Goal: Task Accomplishment & Management: Manage account settings

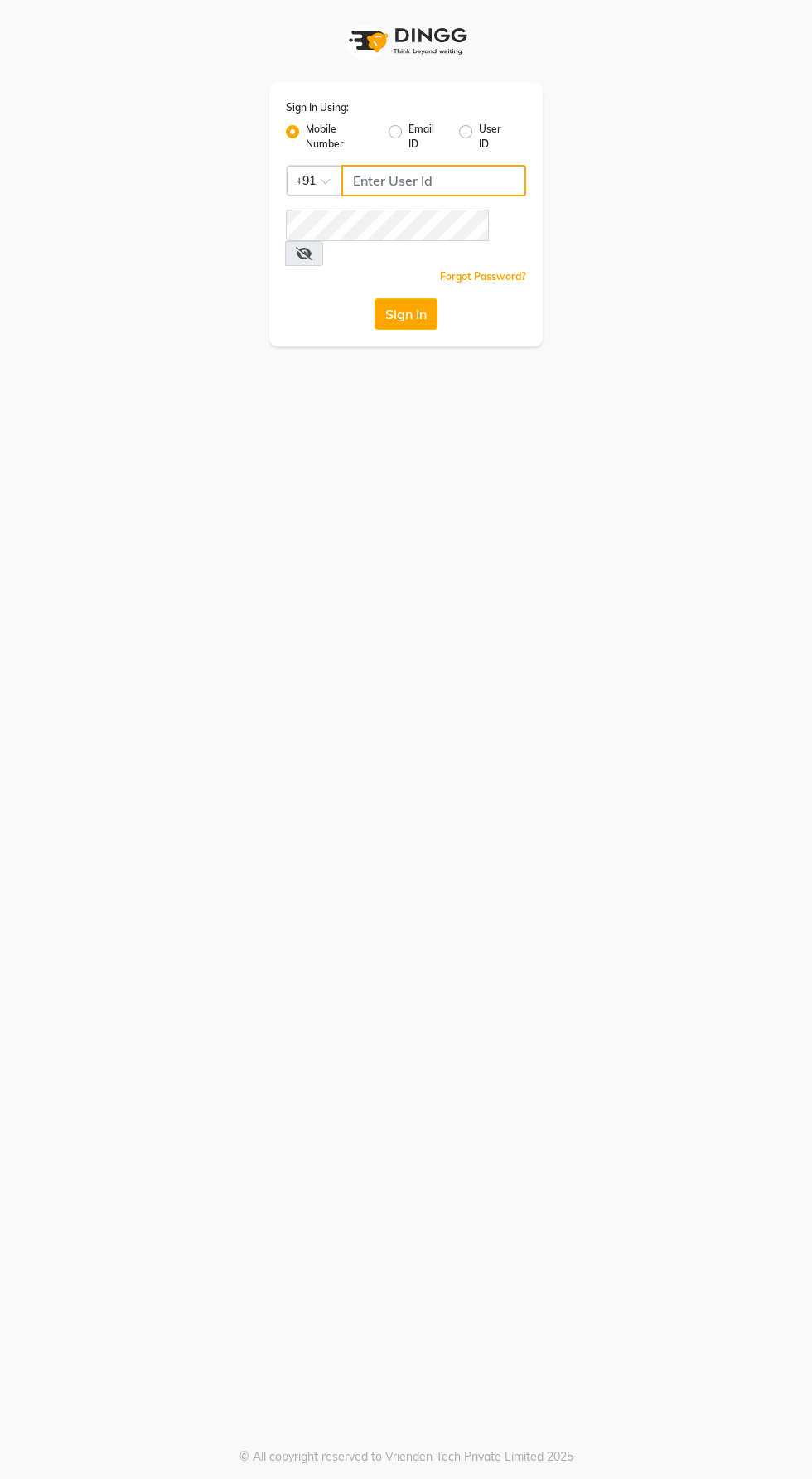
click at [431, 187] on input "Username" at bounding box center [433, 181] width 185 height 32
type input "9600622338"
click at [375, 298] on button "Sign In" at bounding box center [406, 314] width 63 height 32
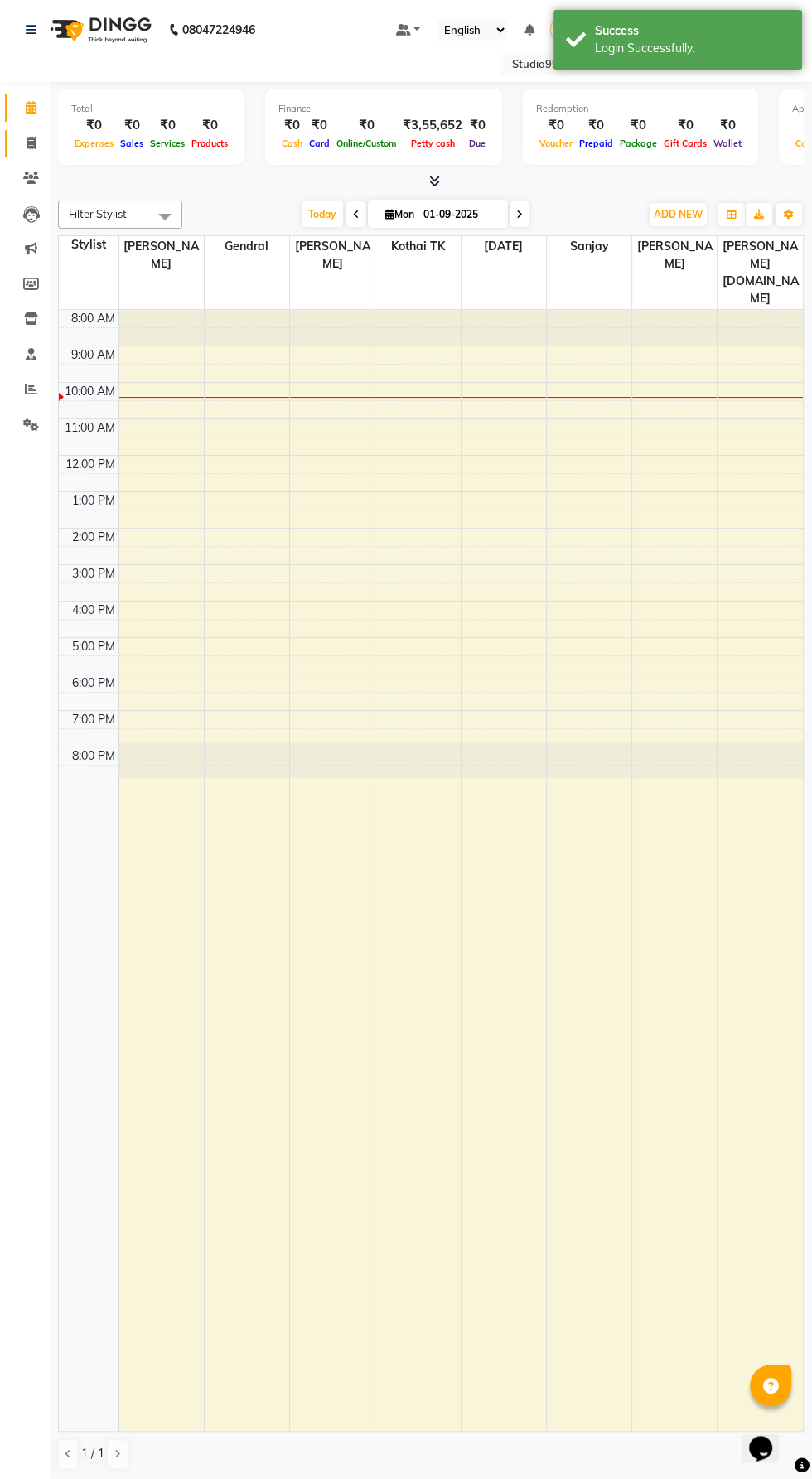
click at [30, 142] on icon at bounding box center [31, 143] width 9 height 13
select select "service"
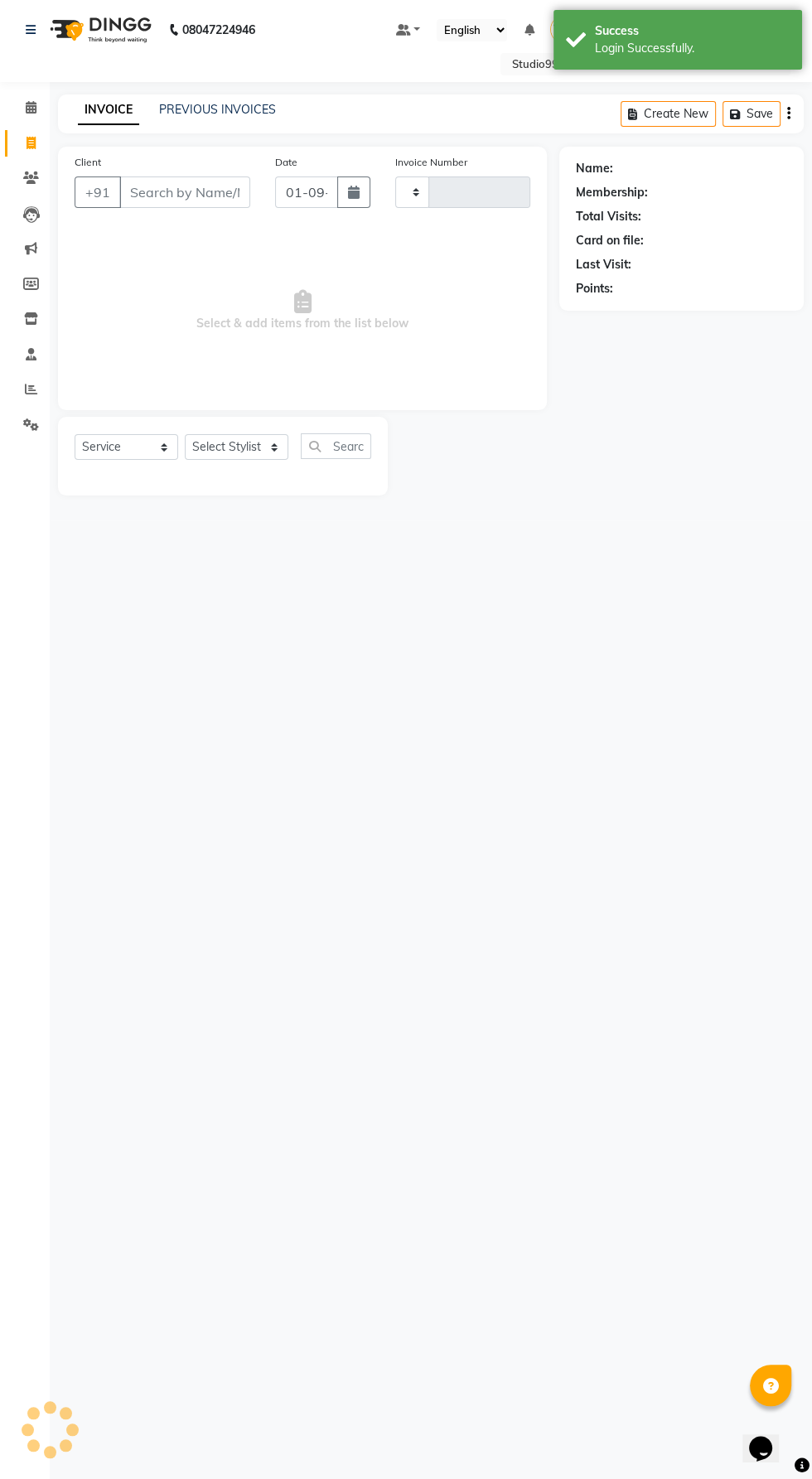
type input "0972"
select select "8331"
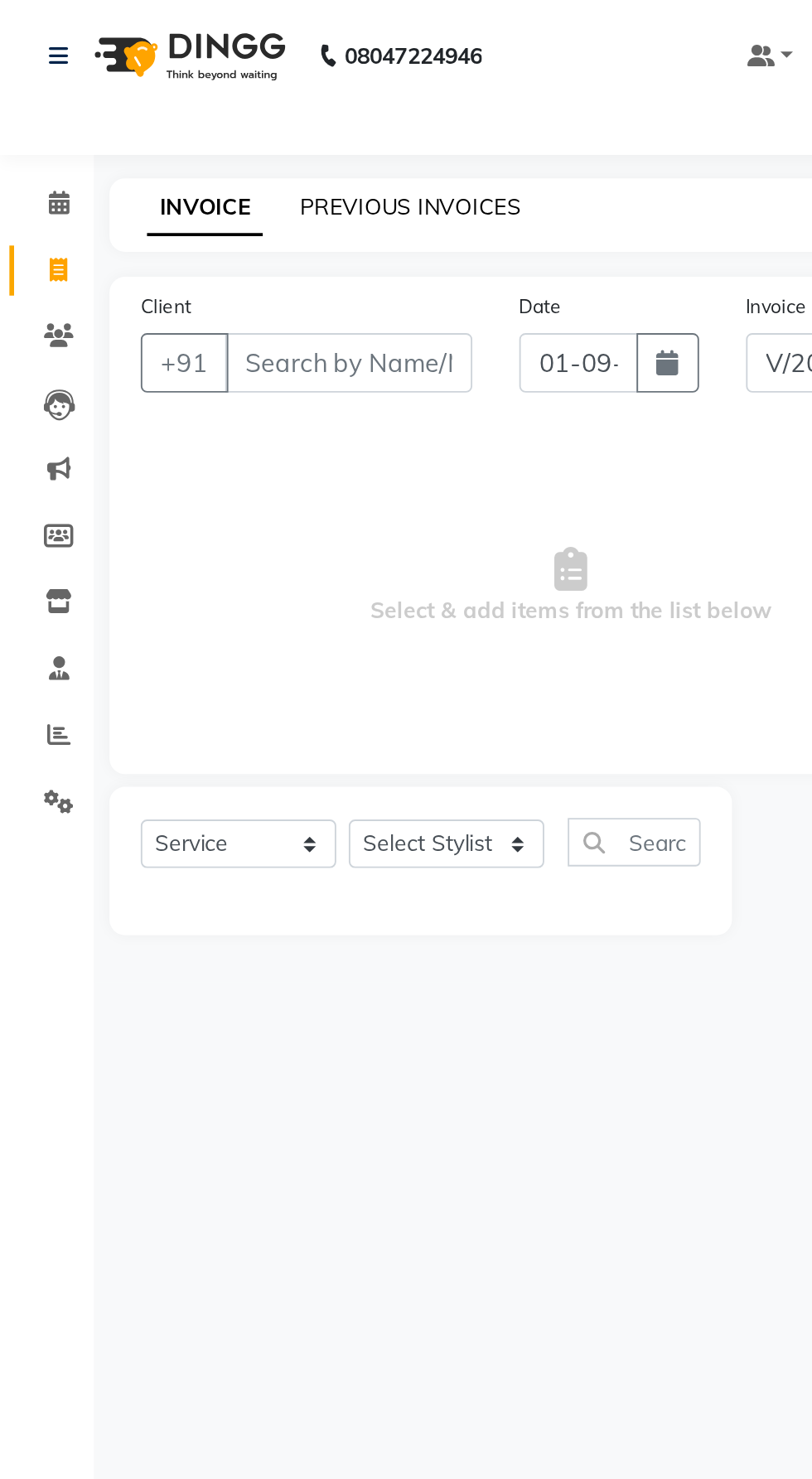
click at [190, 103] on link "PREVIOUS INVOICES" at bounding box center [218, 109] width 117 height 15
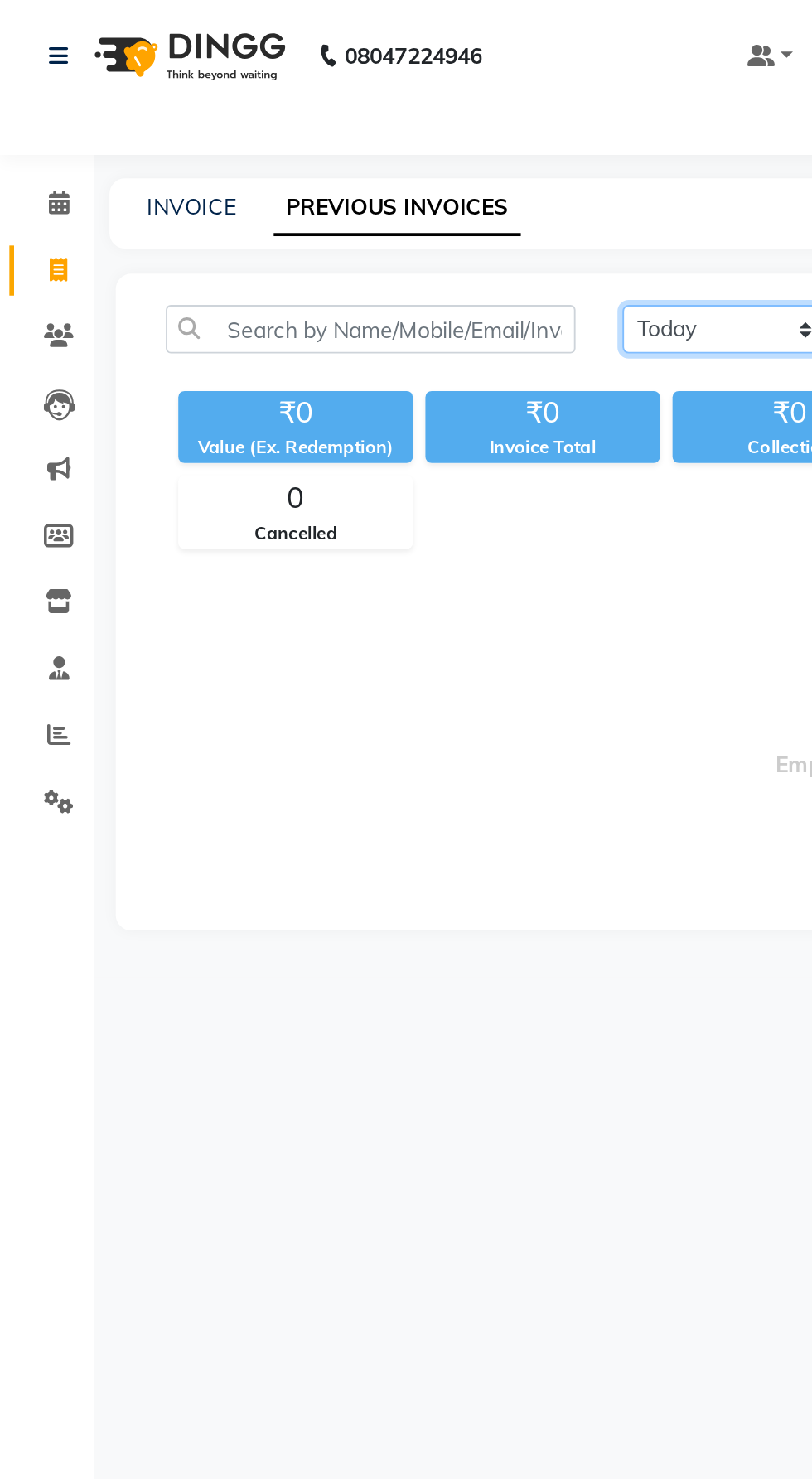
click at [382, 162] on select "[DATE] [DATE] Custom Range" at bounding box center [386, 175] width 111 height 26
select select "[DATE]"
click at [330, 162] on select "[DATE] [DATE] Custom Range" at bounding box center [386, 175] width 111 height 26
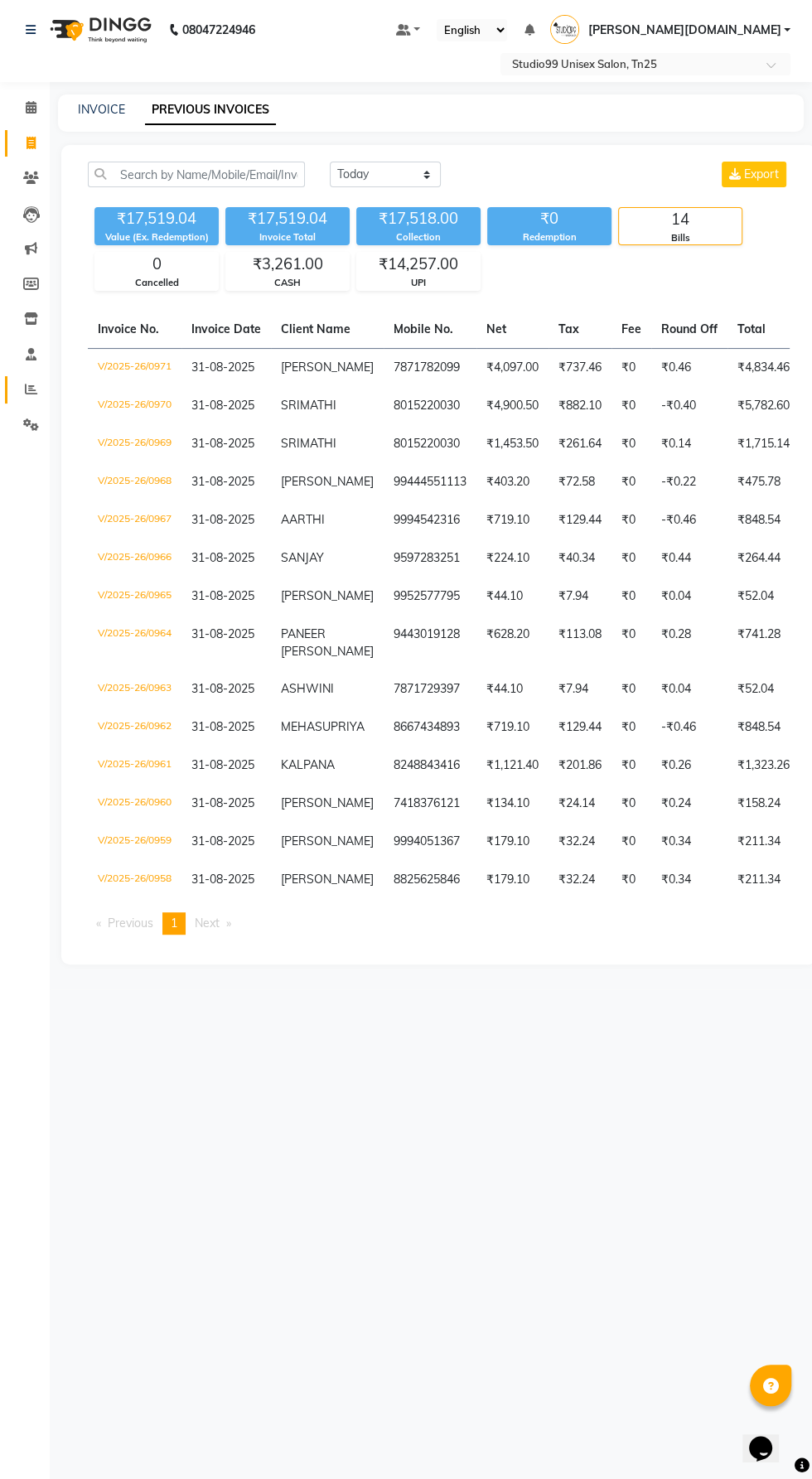
click at [30, 391] on icon at bounding box center [31, 389] width 13 height 13
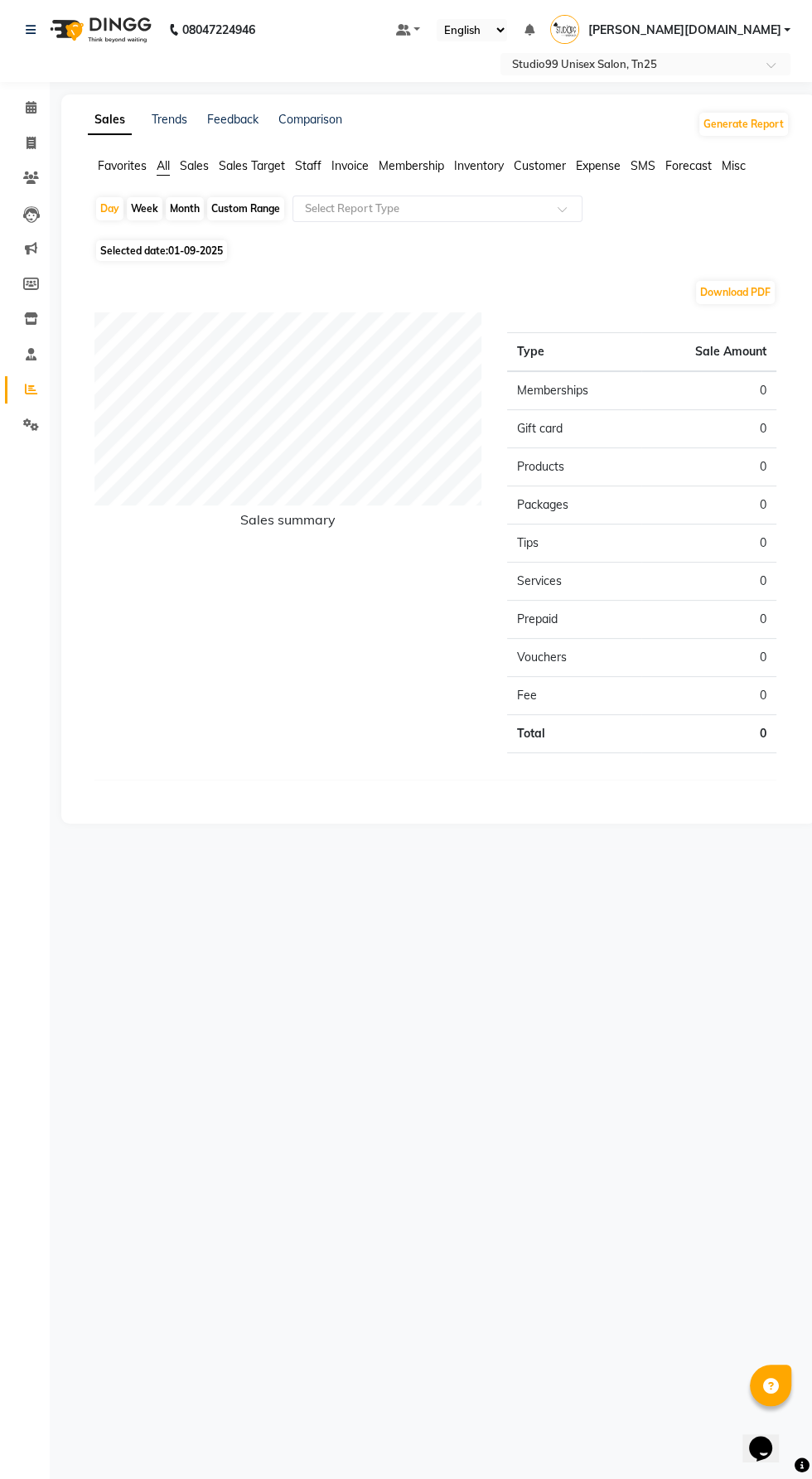
click at [189, 160] on span "Sales" at bounding box center [194, 165] width 29 height 15
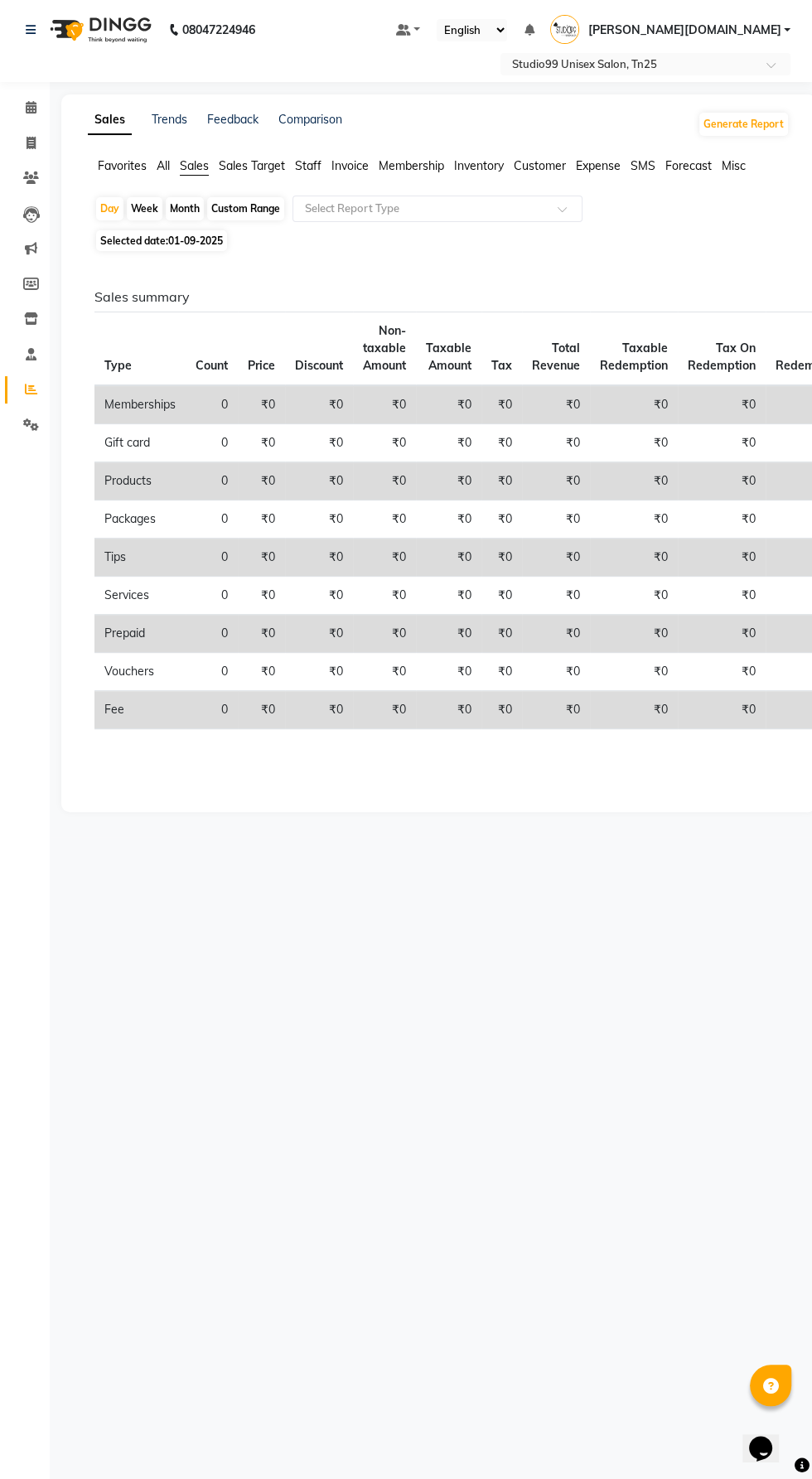
click at [152, 209] on div "Week" at bounding box center [145, 208] width 36 height 23
select select "9"
select select "2025"
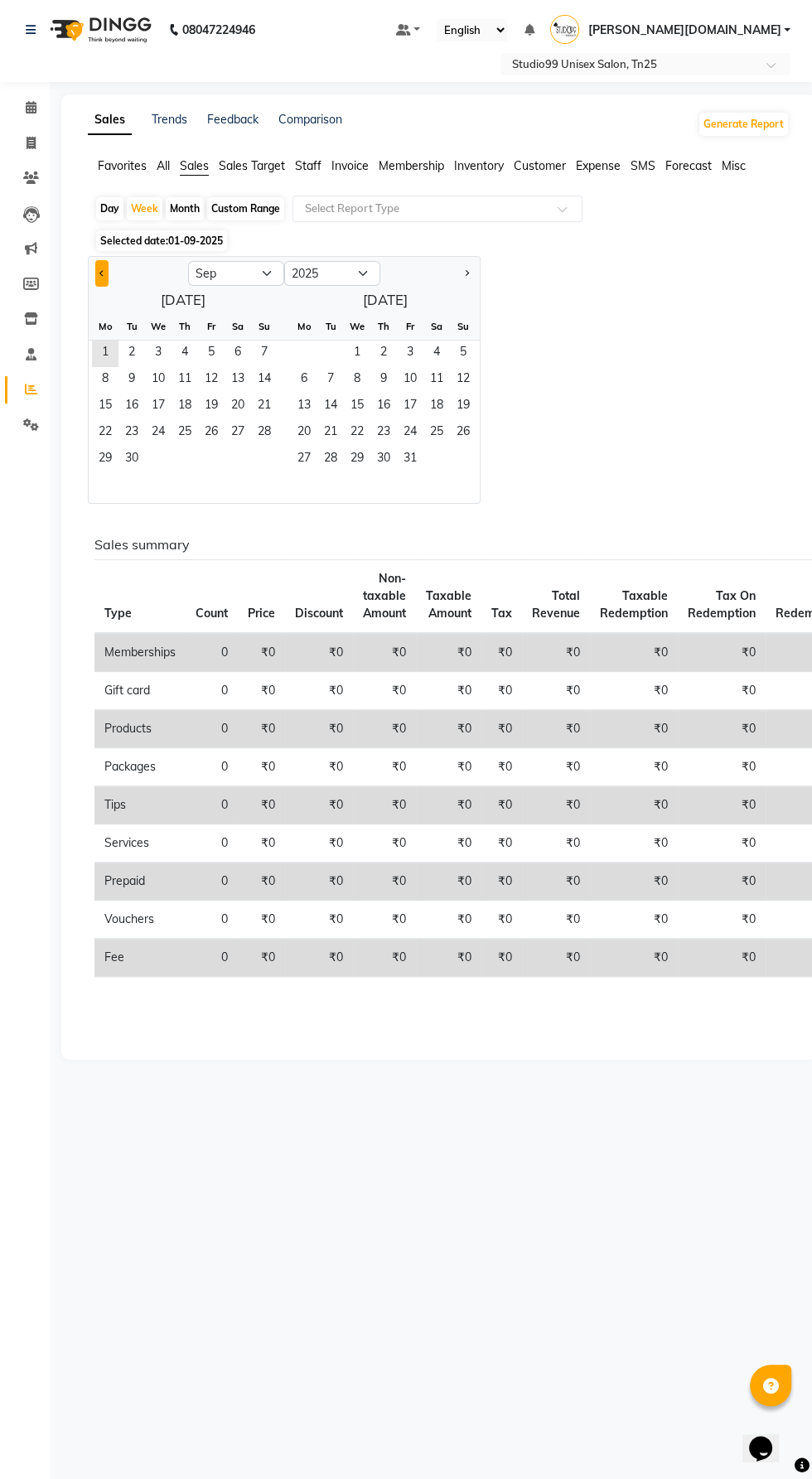
click at [102, 272] on span "Previous month" at bounding box center [102, 273] width 6 height 6
select select "8"
click at [207, 351] on span "1" at bounding box center [211, 354] width 27 height 27
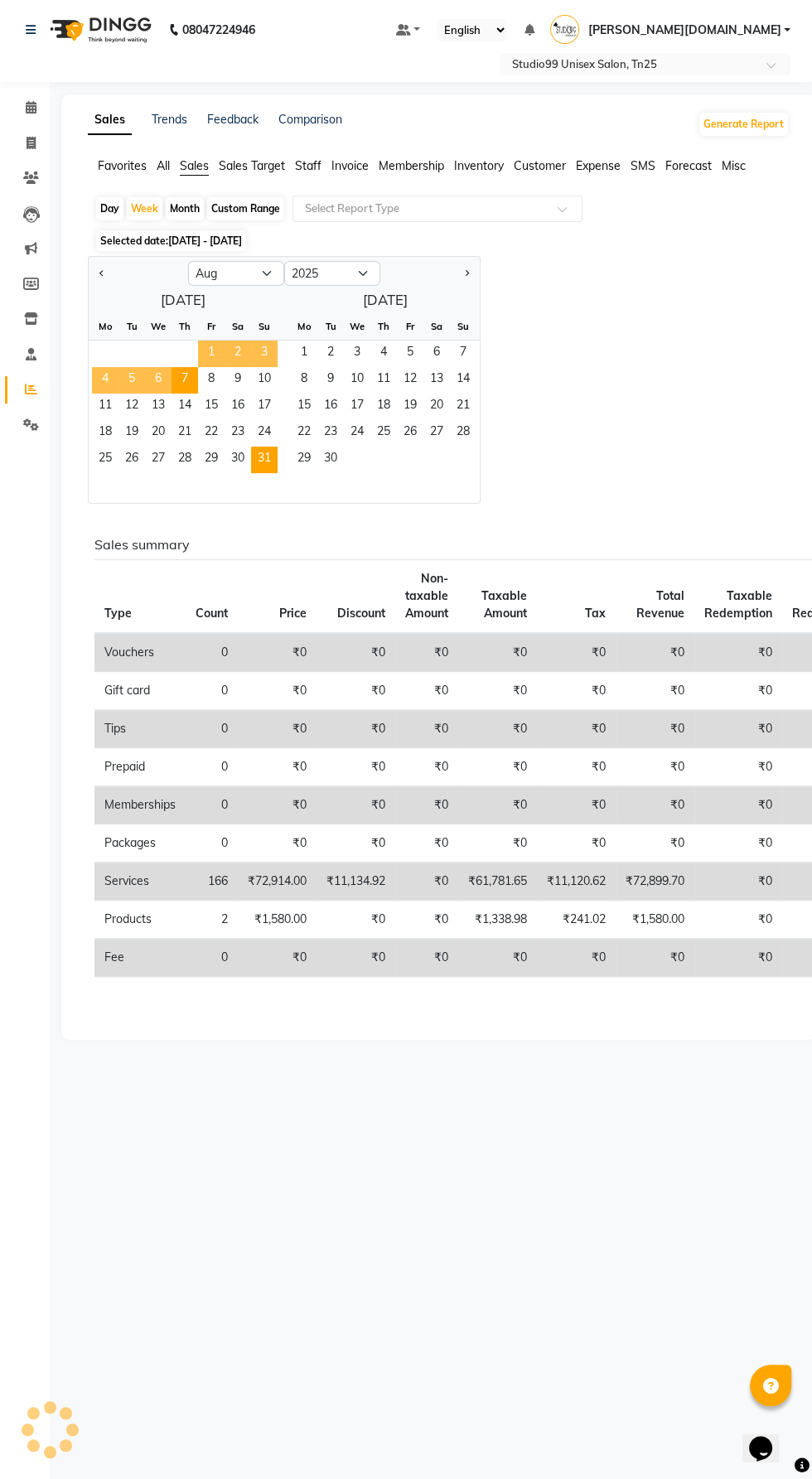
click at [259, 454] on span "31" at bounding box center [264, 459] width 27 height 27
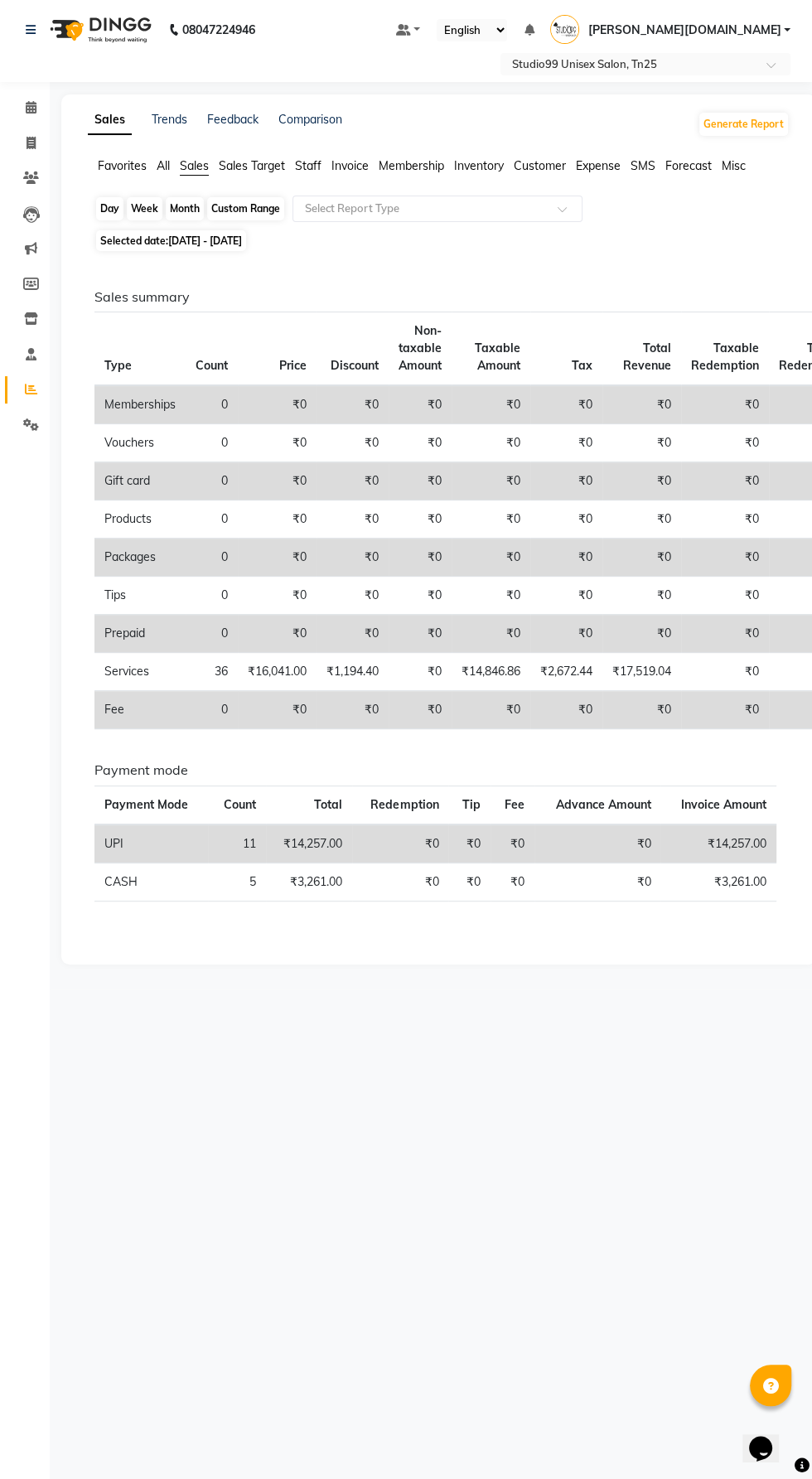
click at [144, 208] on div "Week" at bounding box center [145, 208] width 36 height 23
select select "8"
select select "2025"
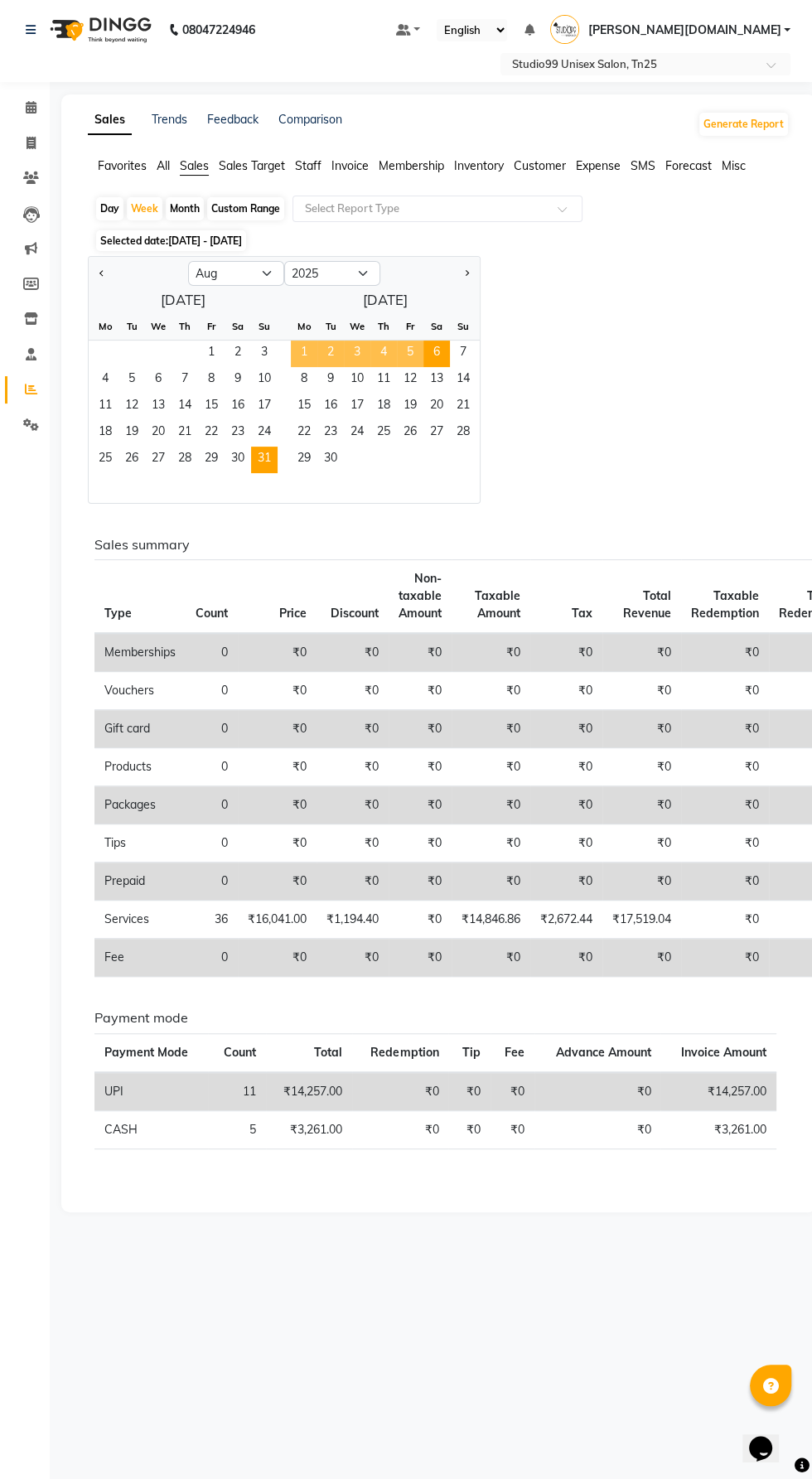
click at [183, 204] on div "Month" at bounding box center [185, 208] width 38 height 23
select select "8"
select select "2025"
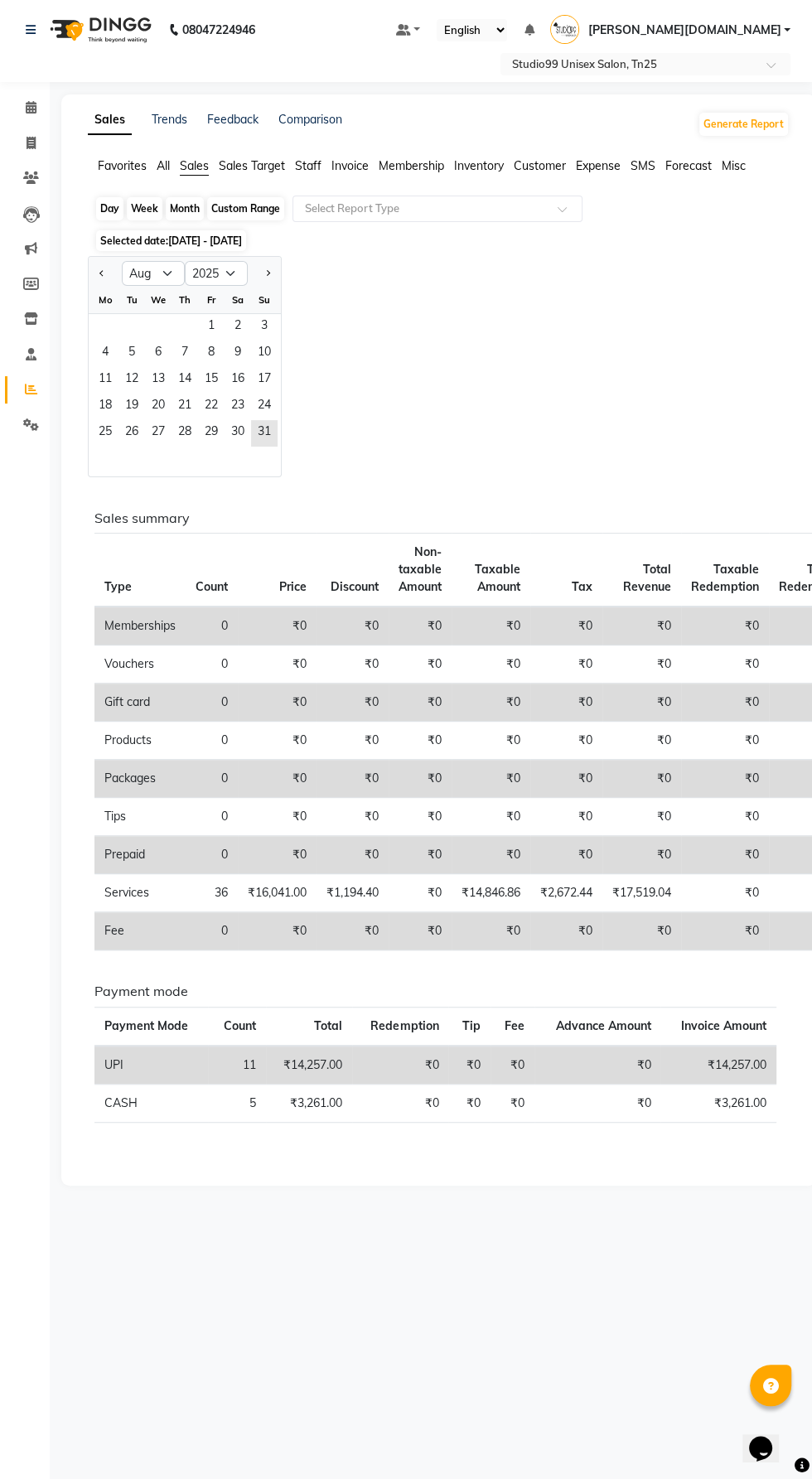
click at [184, 208] on div "Month" at bounding box center [185, 208] width 38 height 23
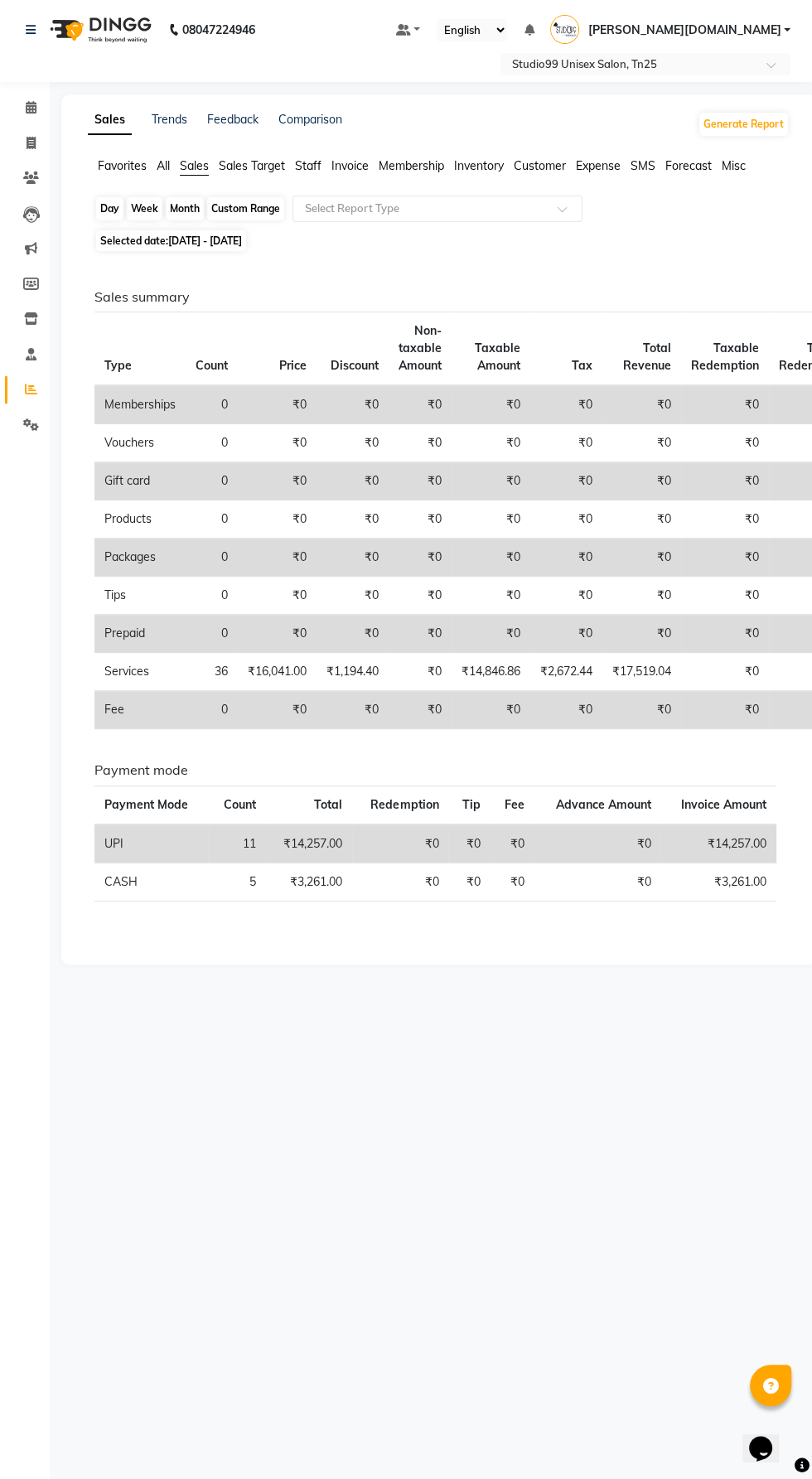
click at [187, 208] on div "Month" at bounding box center [185, 208] width 38 height 23
select select "8"
select select "2025"
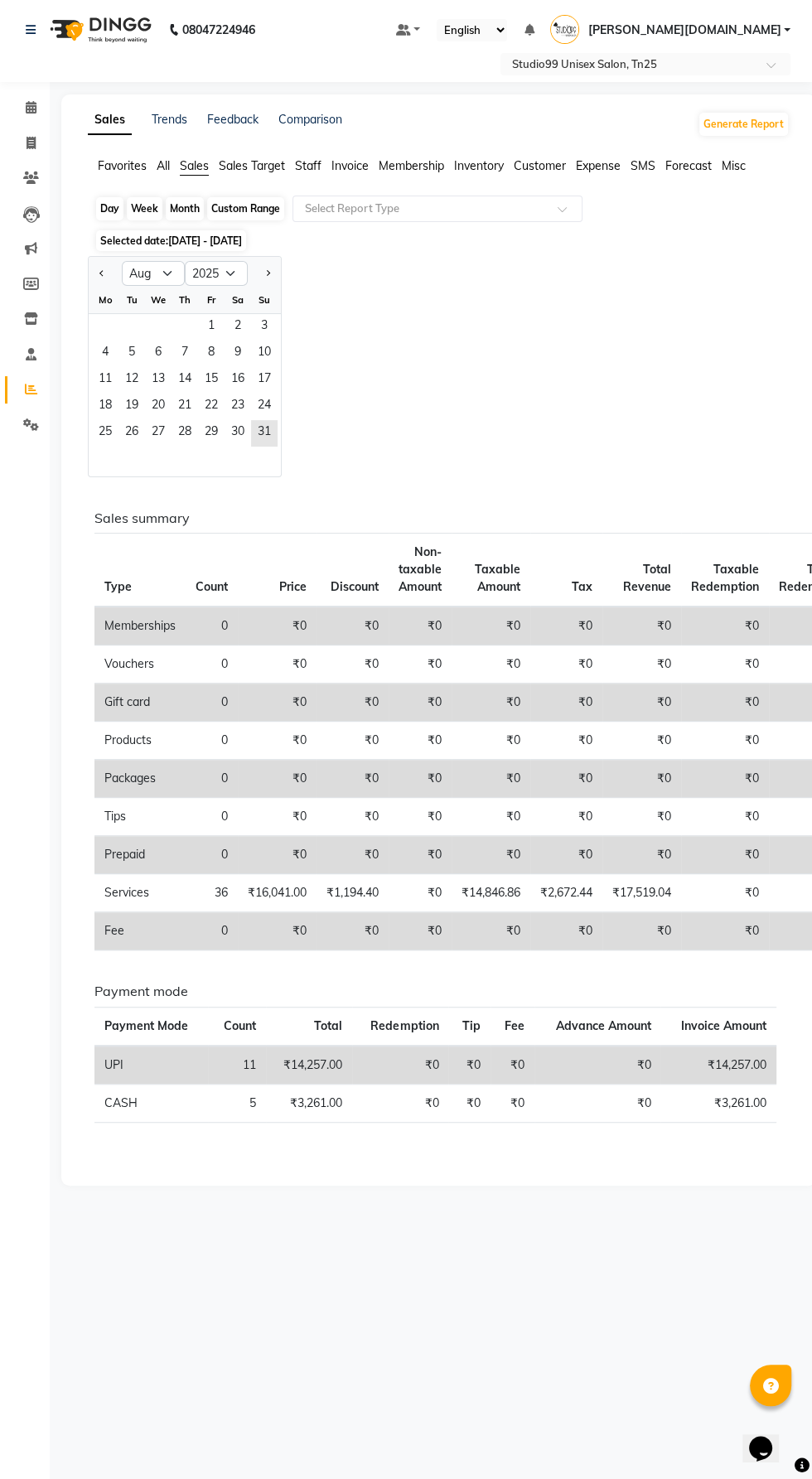
click at [177, 208] on div "Month" at bounding box center [185, 208] width 38 height 23
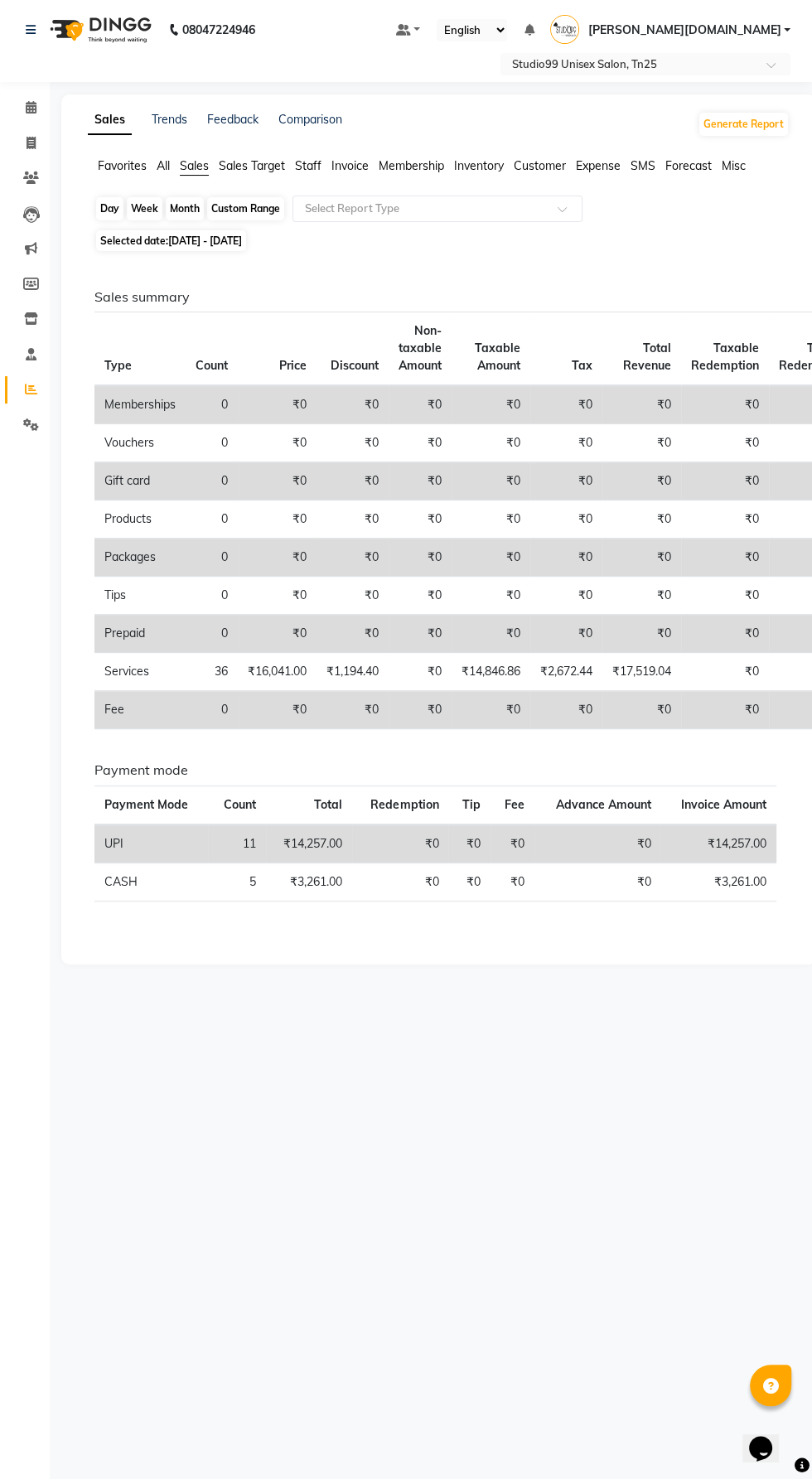
click at [179, 210] on div "Month" at bounding box center [185, 208] width 38 height 23
select select "8"
select select "2025"
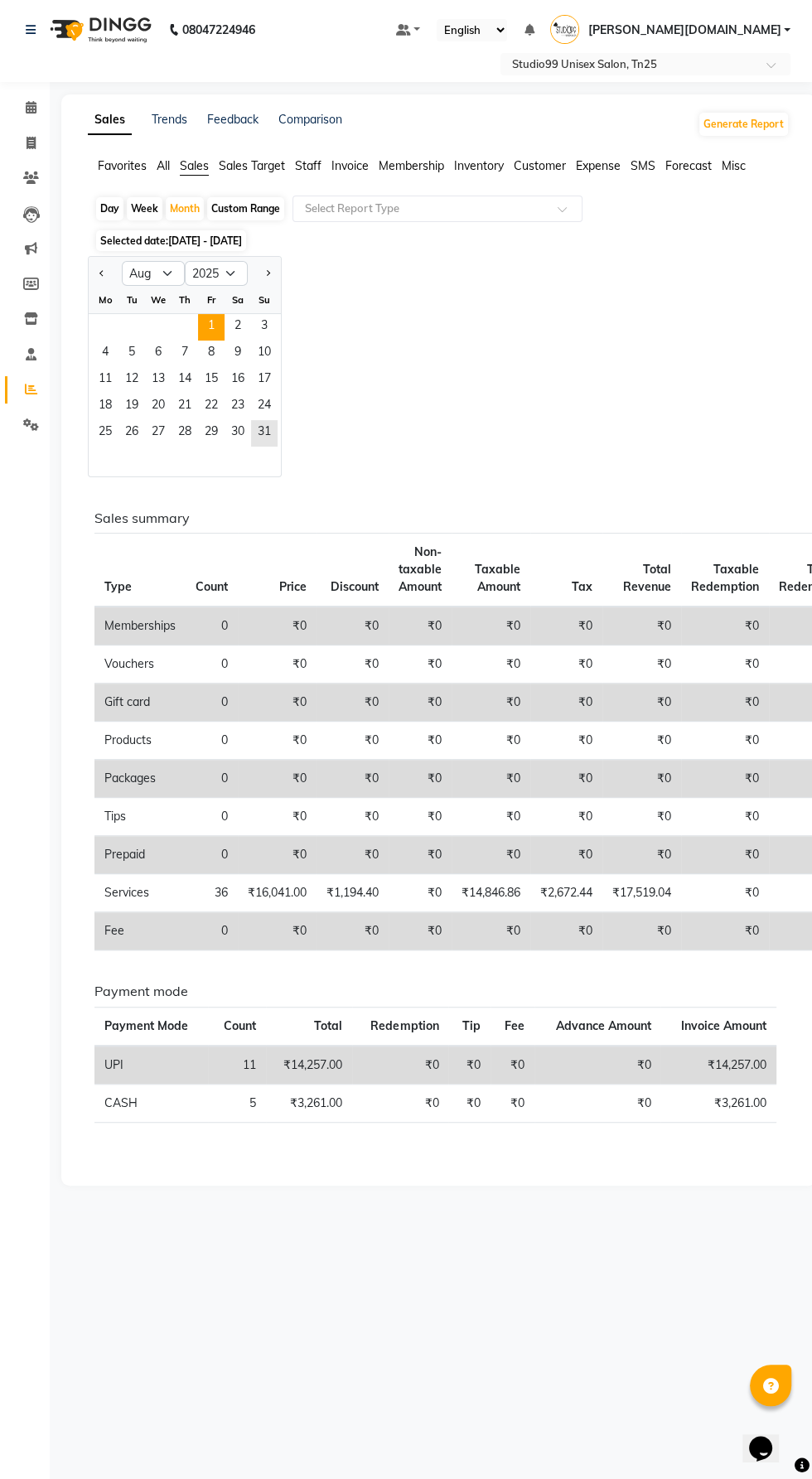
click at [211, 325] on span "1" at bounding box center [211, 327] width 27 height 27
